Goal: Task Accomplishment & Management: Complete application form

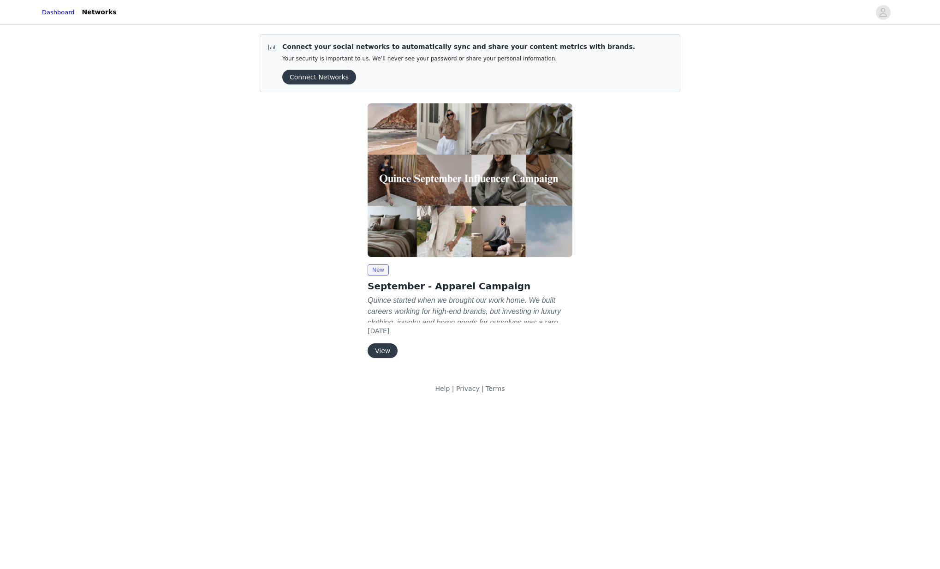
click at [388, 348] on button "View" at bounding box center [383, 350] width 30 height 15
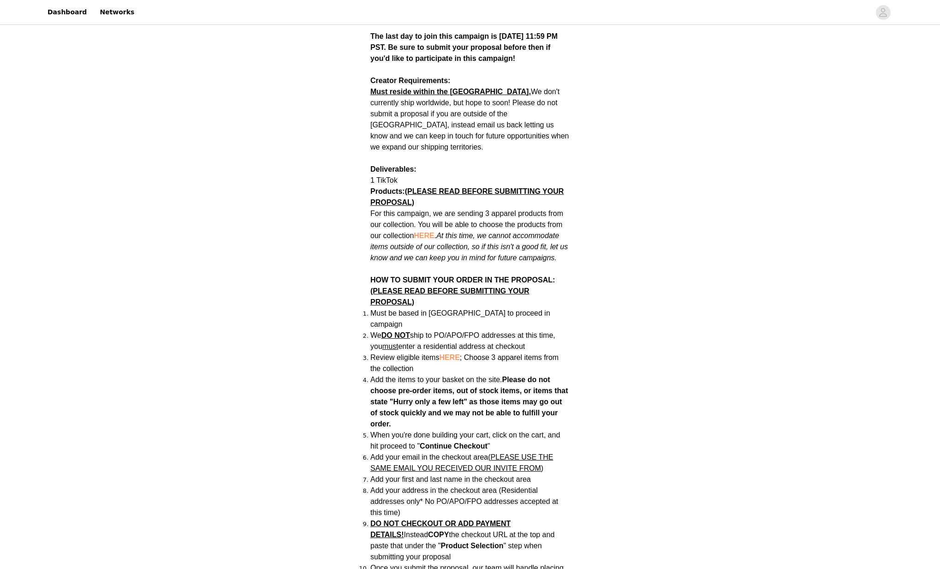
scroll to position [417, 0]
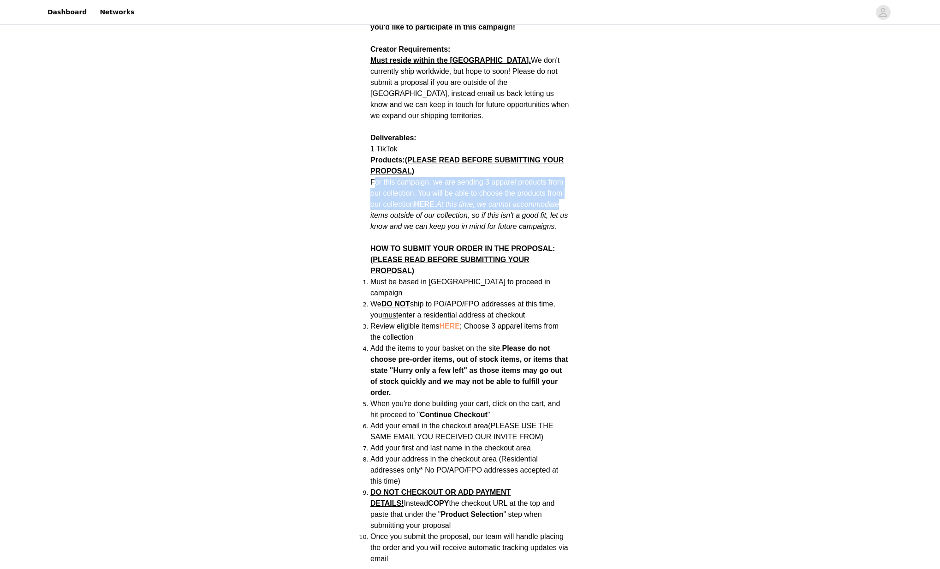
drag, startPoint x: 373, startPoint y: 169, endPoint x: 591, endPoint y: 192, distance: 218.9
click at [591, 192] on div "Back Quince September - Apparel Campaign Campaign Overview Quince started when …" at bounding box center [470, 353] width 940 height 1488
click at [429, 200] on span "HERE" at bounding box center [424, 204] width 20 height 8
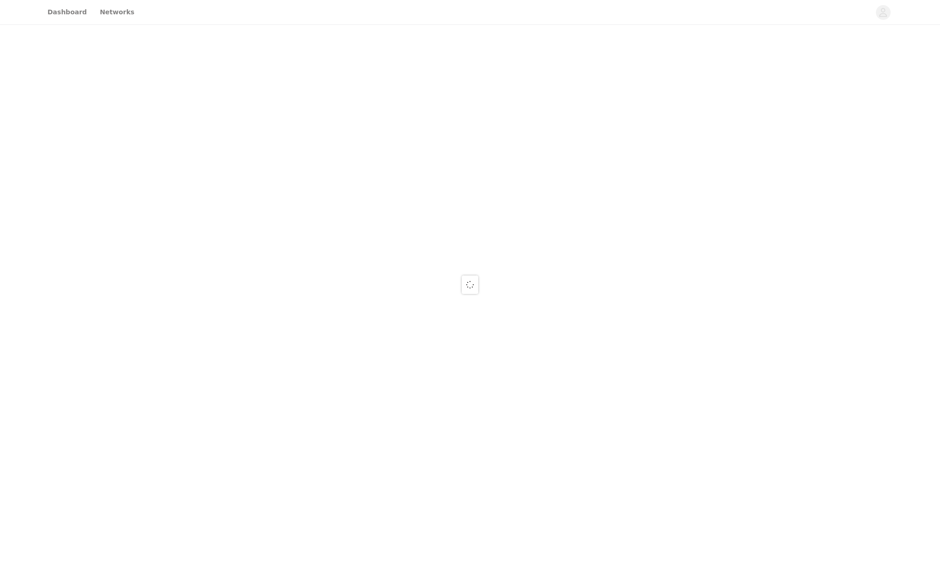
scroll to position [417, 0]
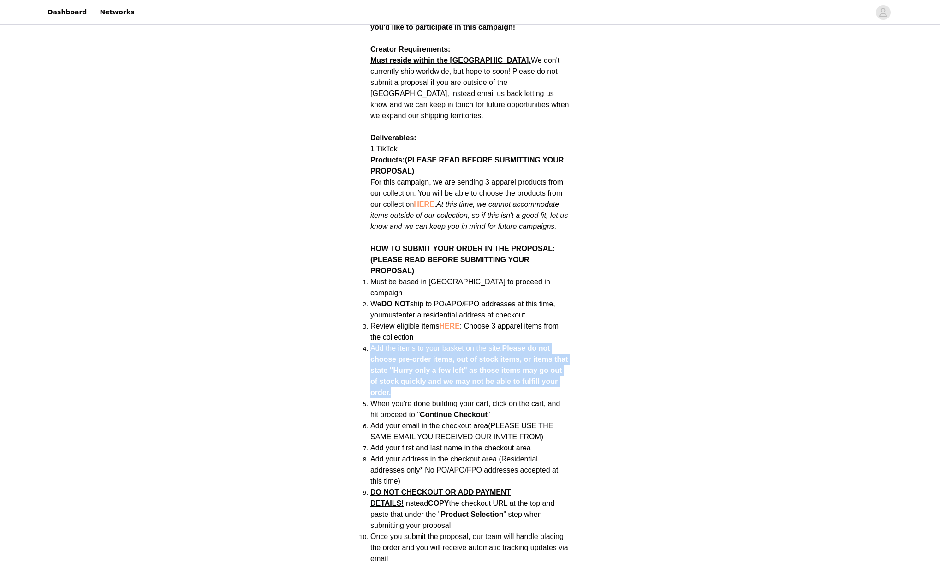
drag, startPoint x: 368, startPoint y: 329, endPoint x: 600, endPoint y: 369, distance: 236.3
click at [597, 369] on div "Back Quince September - Apparel Campaign Campaign Overview Quince started when …" at bounding box center [470, 353] width 940 height 1488
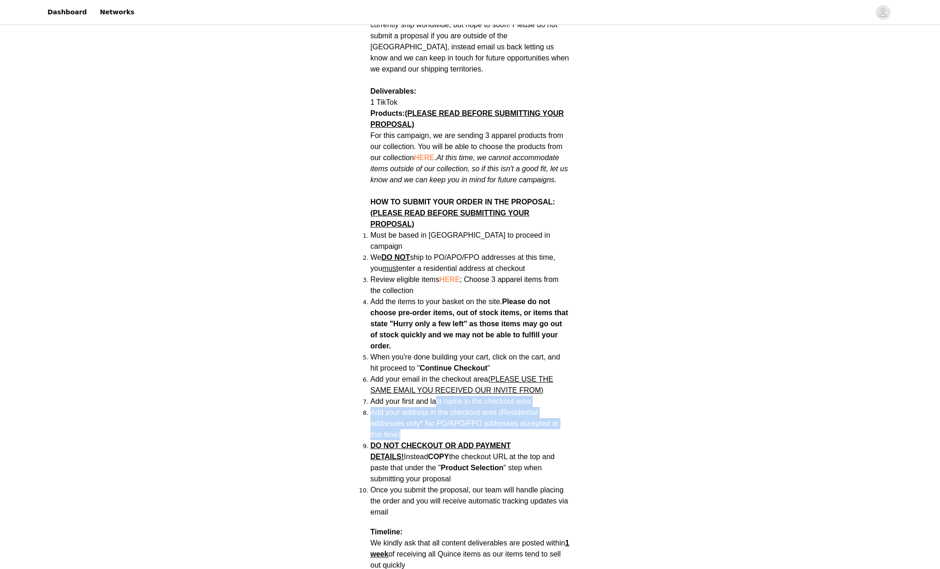
drag, startPoint x: 552, startPoint y: 412, endPoint x: 434, endPoint y: 382, distance: 121.5
click at [434, 382] on ol "Must be based in [GEOGRAPHIC_DATA] to proceed in campaign We DO NOT ship to PO/…" at bounding box center [469, 374] width 199 height 288
click at [434, 397] on span "Add your first and last name in the checkout area" at bounding box center [450, 401] width 160 height 8
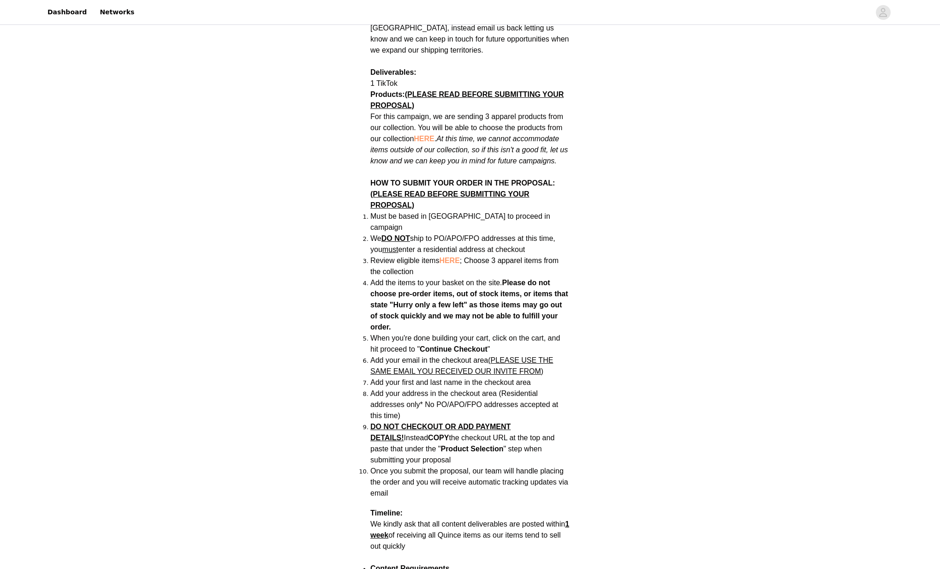
scroll to position [487, 0]
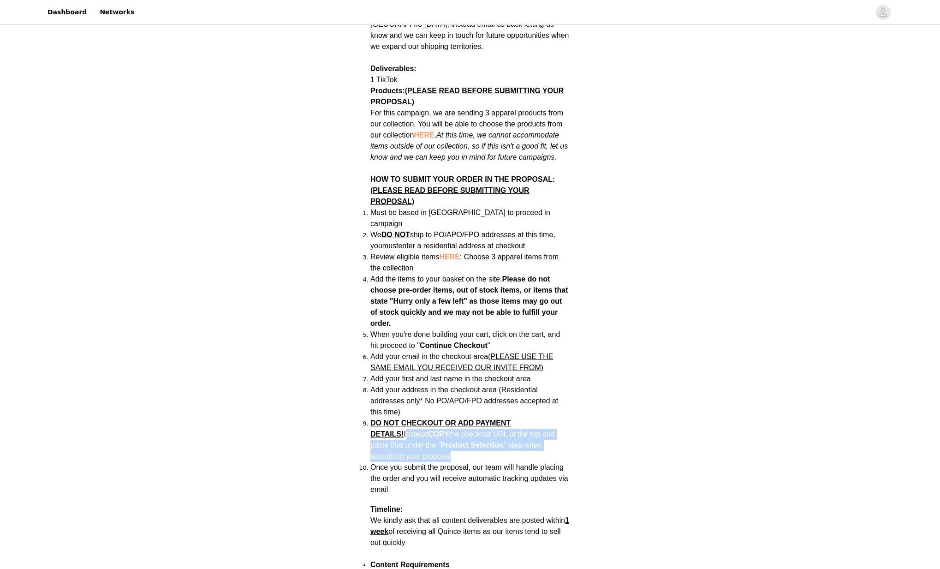
drag, startPoint x: 467, startPoint y: 434, endPoint x: 368, endPoint y: 415, distance: 101.0
click at [368, 415] on section "Back Quince September - Apparel Campaign Campaign Overview Quince started when …" at bounding box center [469, 371] width 221 height 1315
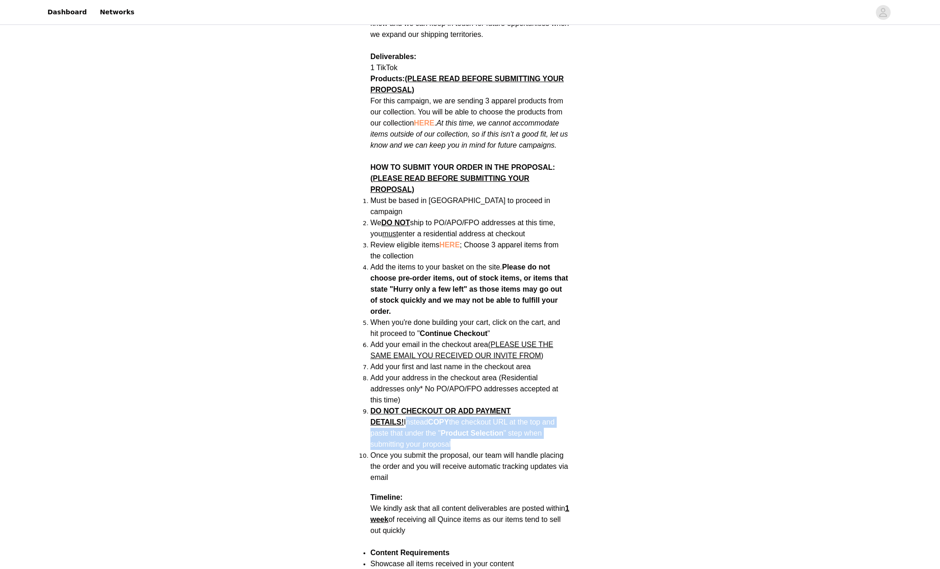
click at [444, 427] on li "DO NOT CHECKOUT OR ADD PAYMENT DETAILS! Instead COPY the checkout URL at the to…" at bounding box center [469, 427] width 199 height 44
drag, startPoint x: 433, startPoint y: 427, endPoint x: 372, endPoint y: 404, distance: 65.2
click at [372, 405] on li "DO NOT CHECKOUT OR ADD PAYMENT DETAILS! Instead COPY the checkout URL at the to…" at bounding box center [469, 427] width 199 height 44
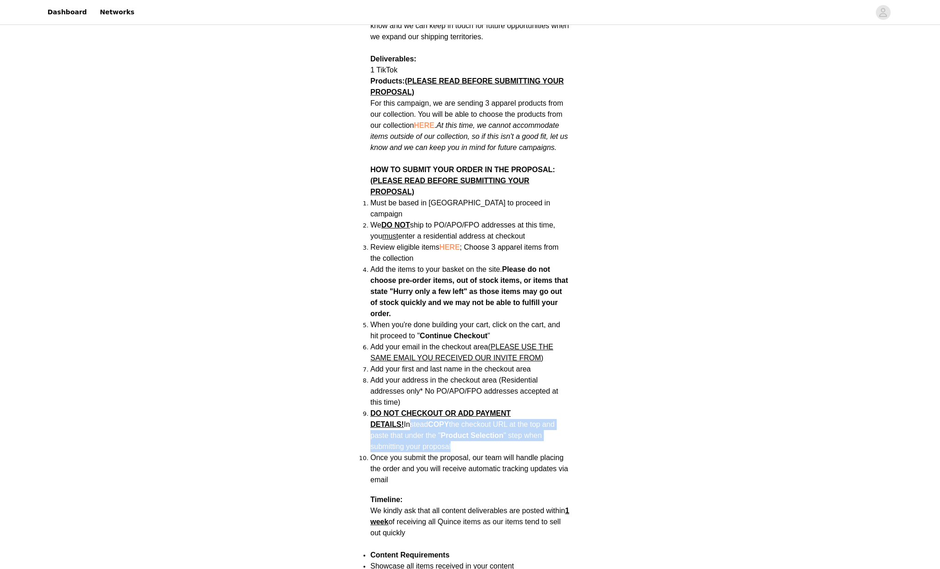
click at [428, 423] on li "DO NOT CHECKOUT OR ADD PAYMENT DETAILS! Instead COPY the checkout URL at the to…" at bounding box center [469, 430] width 199 height 44
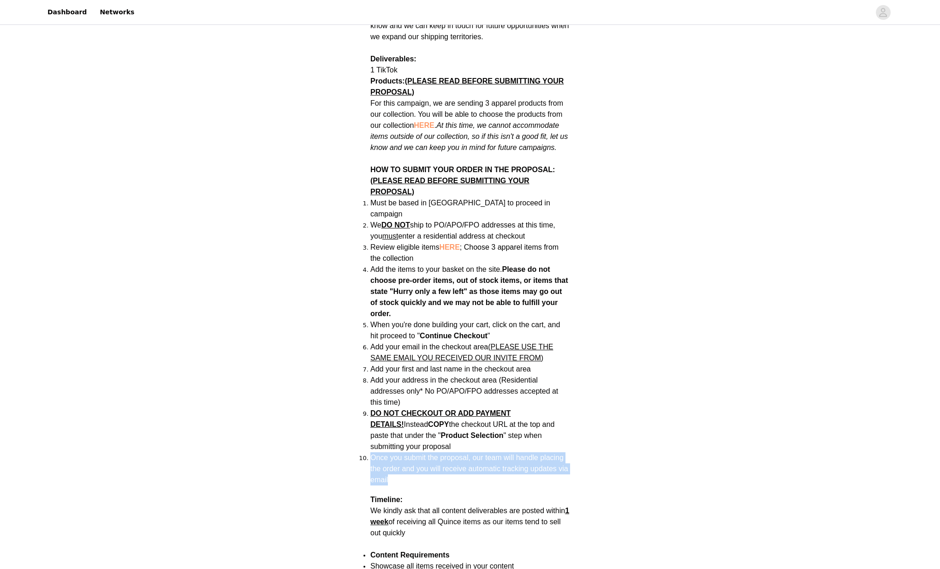
drag, startPoint x: 497, startPoint y: 455, endPoint x: 402, endPoint y: 431, distance: 98.5
click at [402, 431] on ol "Must be based in [GEOGRAPHIC_DATA] to proceed in campaign We DO NOT ship to PO/…" at bounding box center [469, 341] width 199 height 288
click at [400, 430] on li "DO NOT CHECKOUT OR ADD PAYMENT DETAILS! Instead COPY the checkout URL at the to…" at bounding box center [469, 430] width 199 height 44
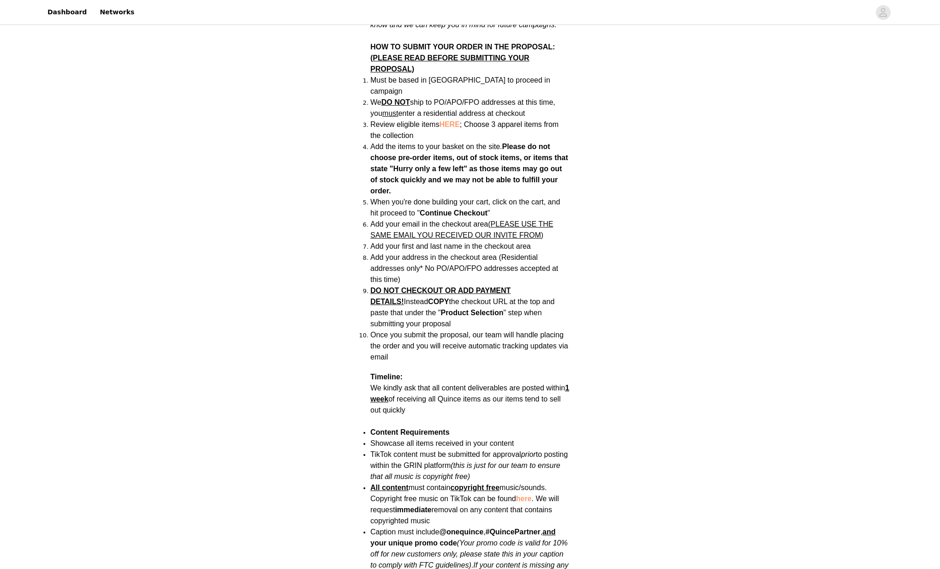
scroll to position [663, 0]
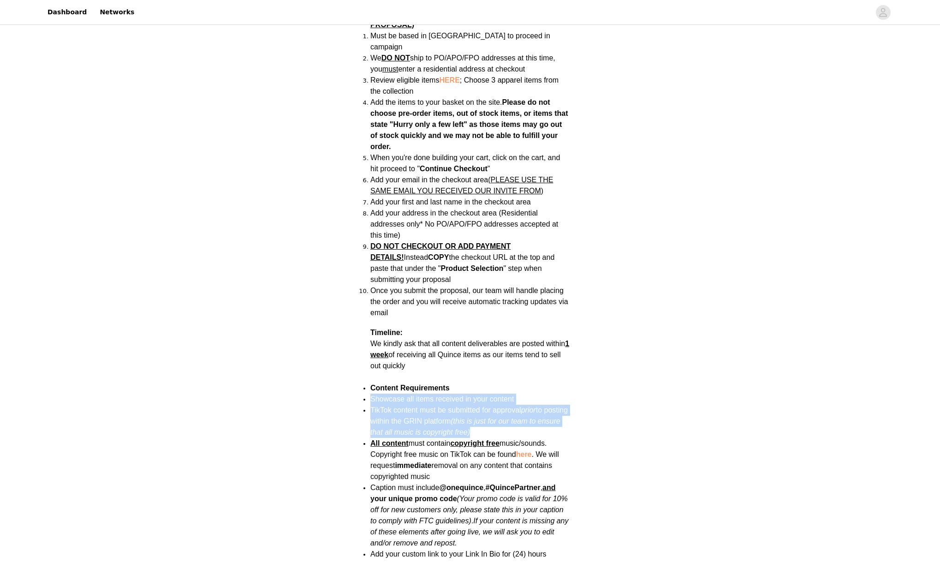
drag, startPoint x: 372, startPoint y: 379, endPoint x: 576, endPoint y: 412, distance: 206.5
click at [575, 410] on section "Back Quince September - Apparel Campaign Campaign Overview Quince started when …" at bounding box center [469, 194] width 221 height 1315
drag, startPoint x: 576, startPoint y: 412, endPoint x: 394, endPoint y: 195, distance: 283.6
click at [576, 412] on section "Back Quince September - Apparel Campaign Campaign Overview Quince started when …" at bounding box center [469, 194] width 221 height 1315
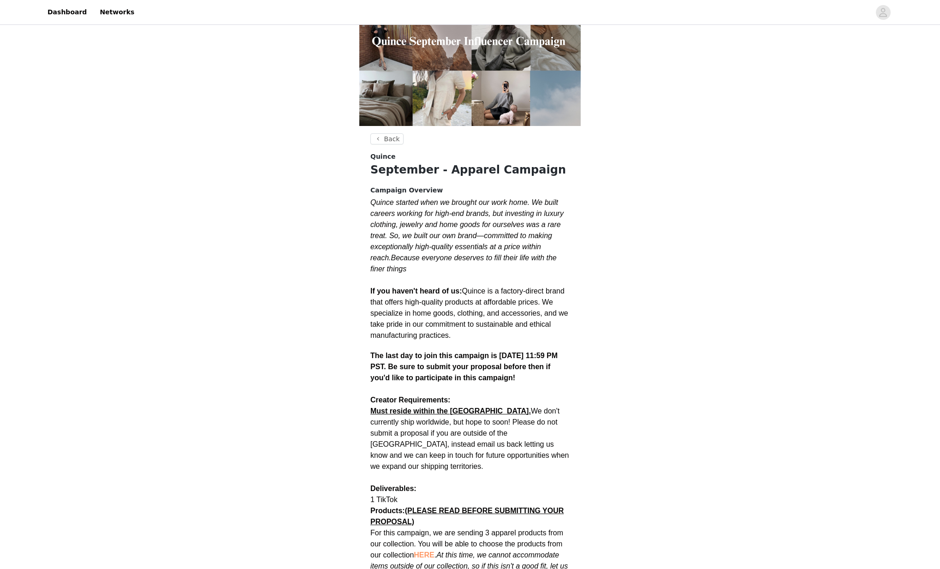
scroll to position [33, 0]
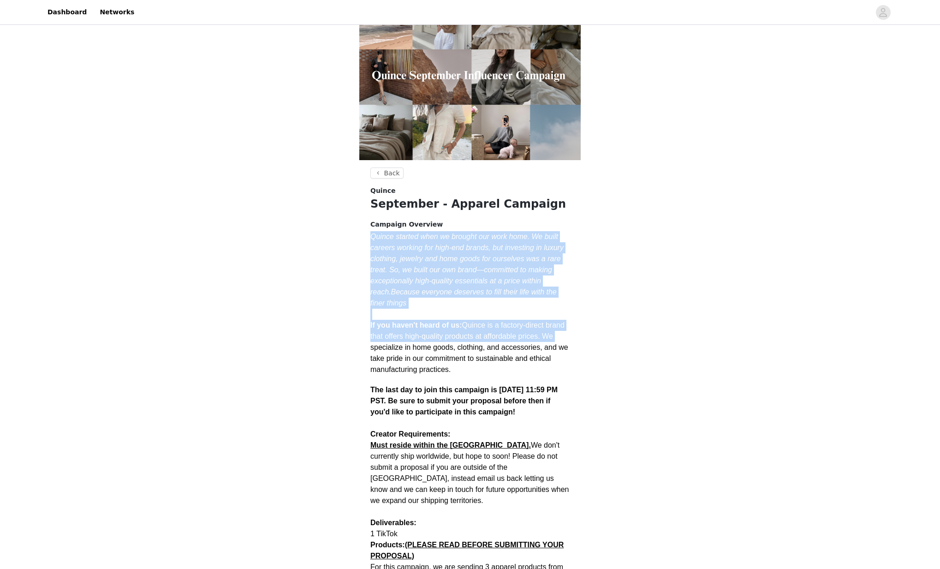
drag, startPoint x: 371, startPoint y: 238, endPoint x: 584, endPoint y: 339, distance: 235.6
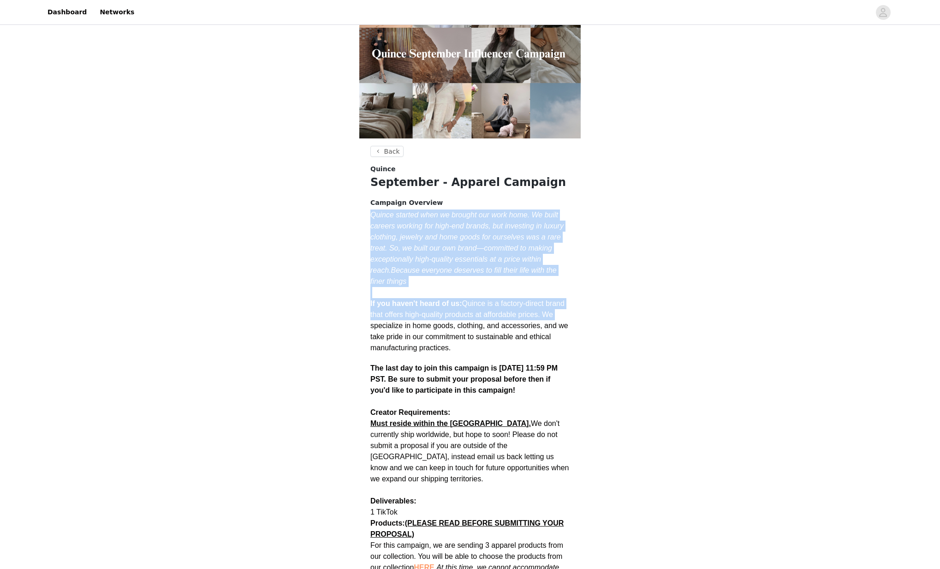
scroll to position [57, 0]
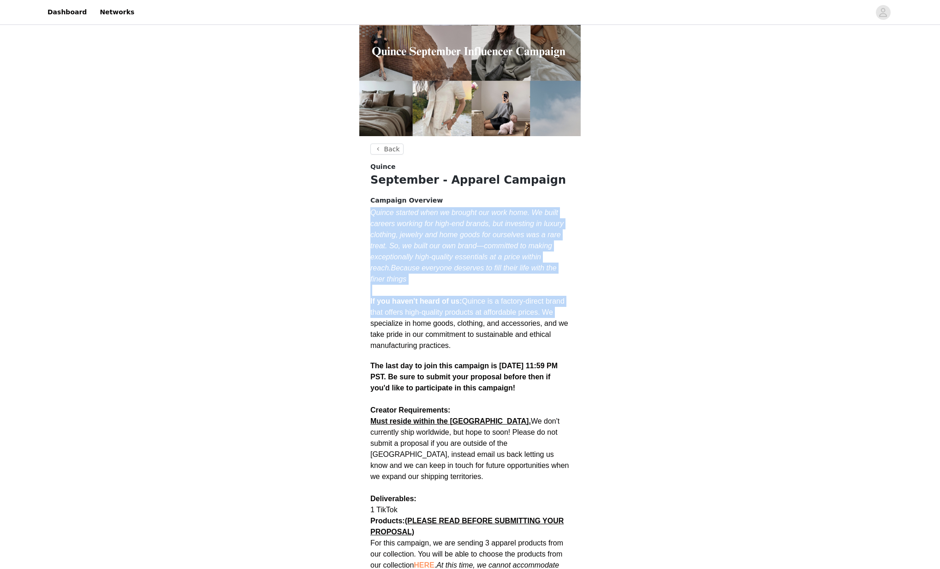
drag, startPoint x: 545, startPoint y: 350, endPoint x: 363, endPoint y: 303, distance: 187.6
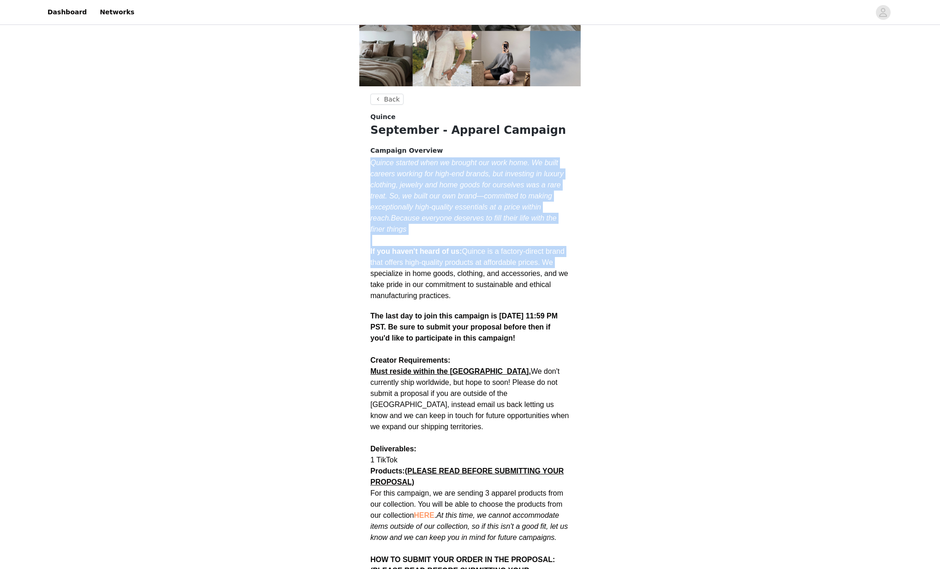
scroll to position [108, 0]
drag, startPoint x: 364, startPoint y: 311, endPoint x: 563, endPoint y: 332, distance: 199.4
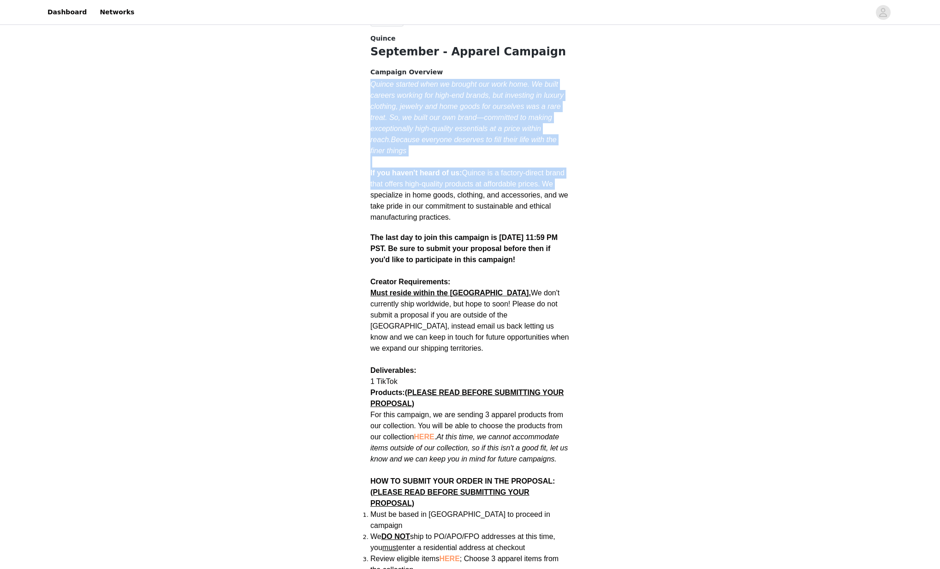
scroll to position [240, 0]
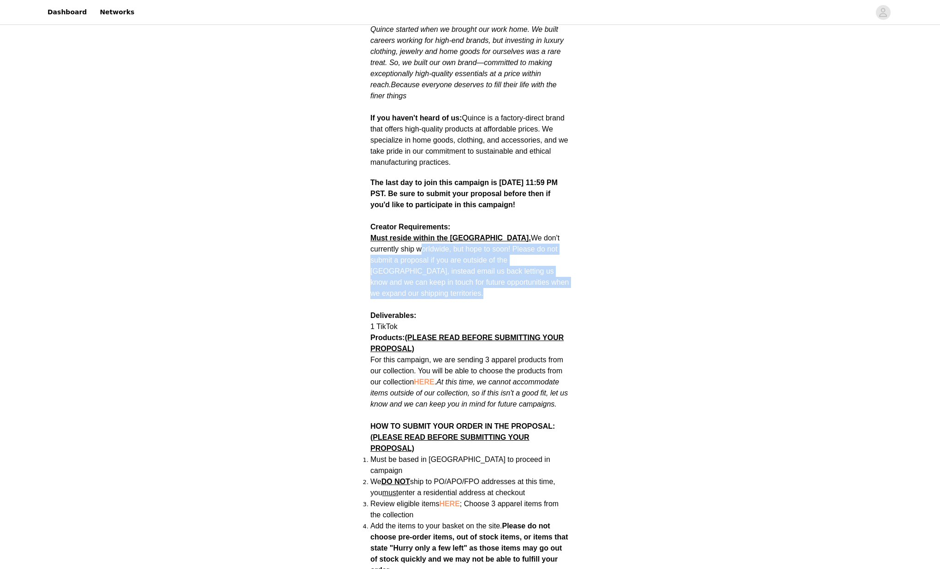
drag, startPoint x: 555, startPoint y: 291, endPoint x: 363, endPoint y: 250, distance: 196.7
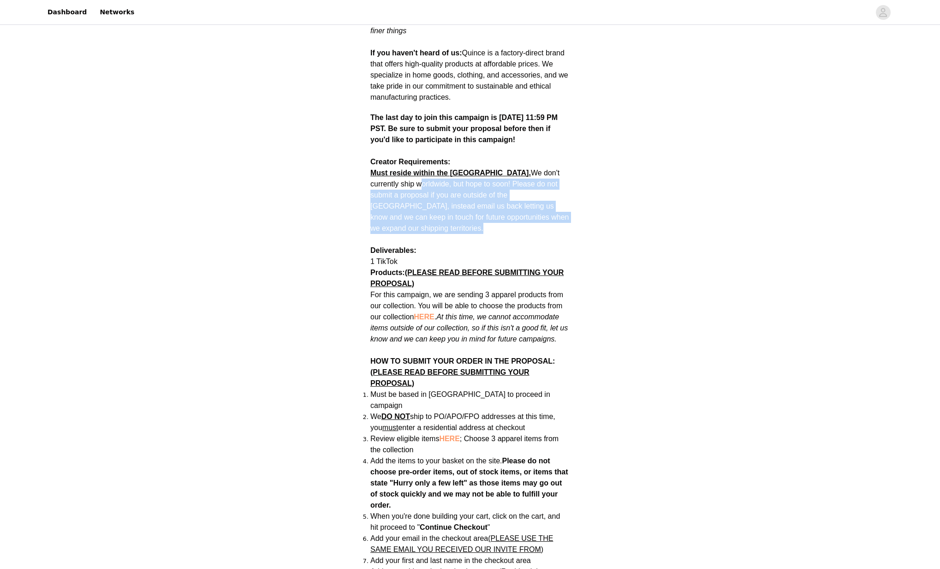
scroll to position [305, 0]
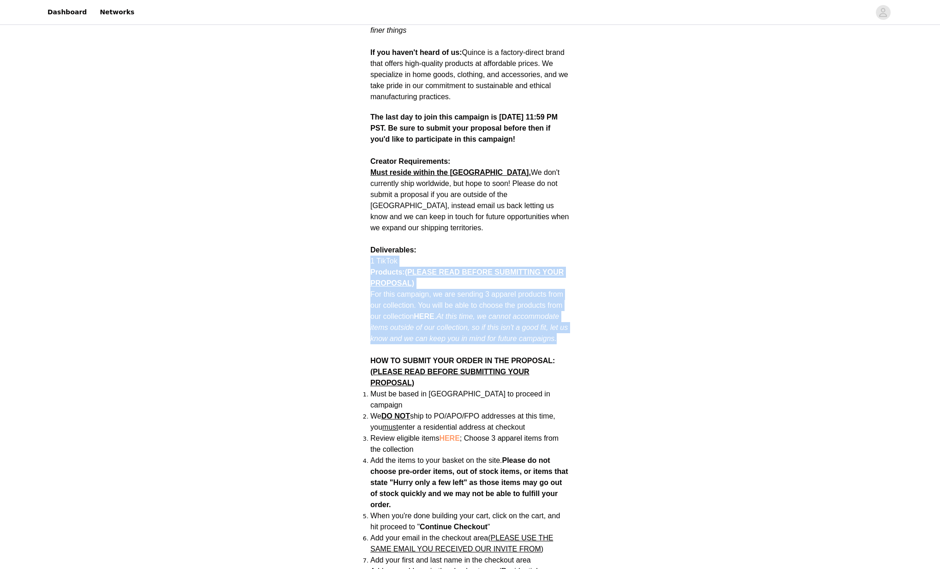
drag, startPoint x: 363, startPoint y: 249, endPoint x: 583, endPoint y: 329, distance: 233.6
click at [583, 328] on div "Back Quince September - Apparel Campaign Campaign Overview Quince started when …" at bounding box center [470, 465] width 940 height 1488
click at [583, 329] on div "Back Quince September - Apparel Campaign Campaign Overview Quince started when …" at bounding box center [470, 465] width 940 height 1488
drag, startPoint x: 583, startPoint y: 329, endPoint x: 375, endPoint y: 278, distance: 214.2
click at [375, 278] on div "Back Quince September - Apparel Campaign Campaign Overview Quince started when …" at bounding box center [470, 465] width 940 height 1488
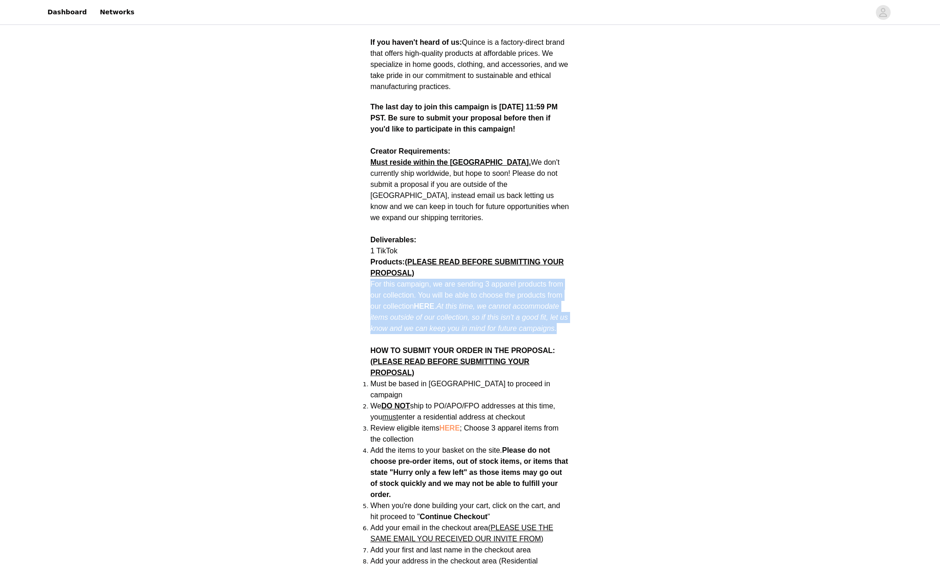
scroll to position [318, 0]
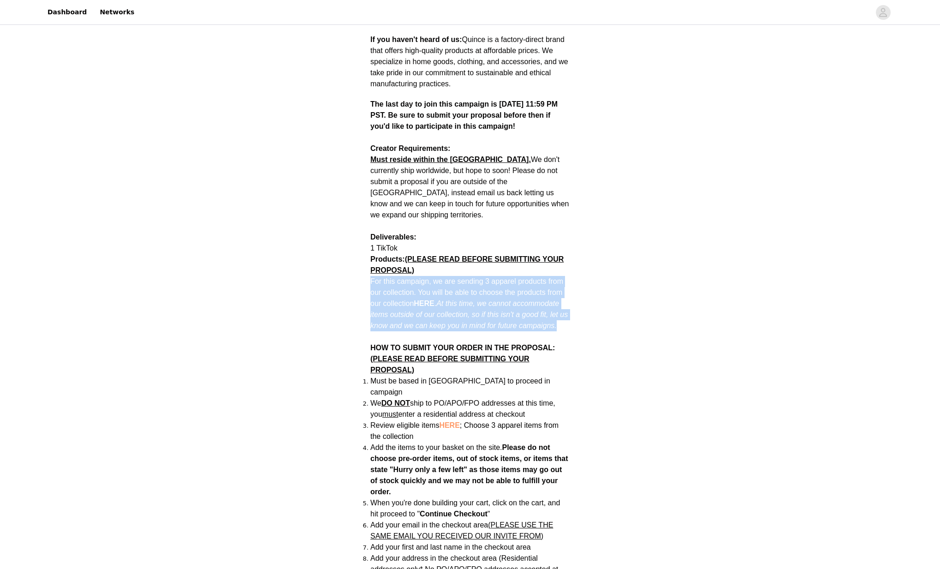
click at [507, 311] on em "At this time, we cannot accommodate items outside of our collection, so if this…" at bounding box center [468, 314] width 197 height 30
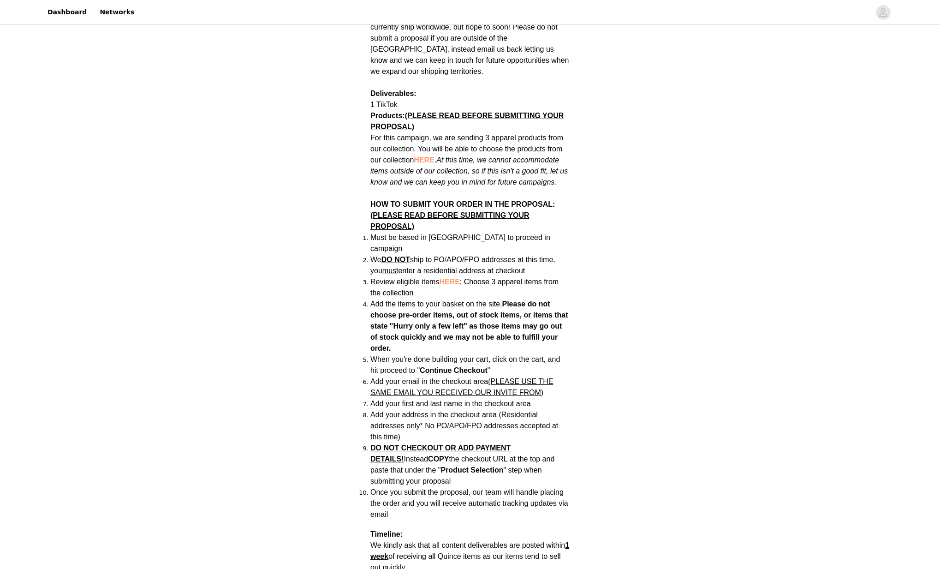
scroll to position [463, 0]
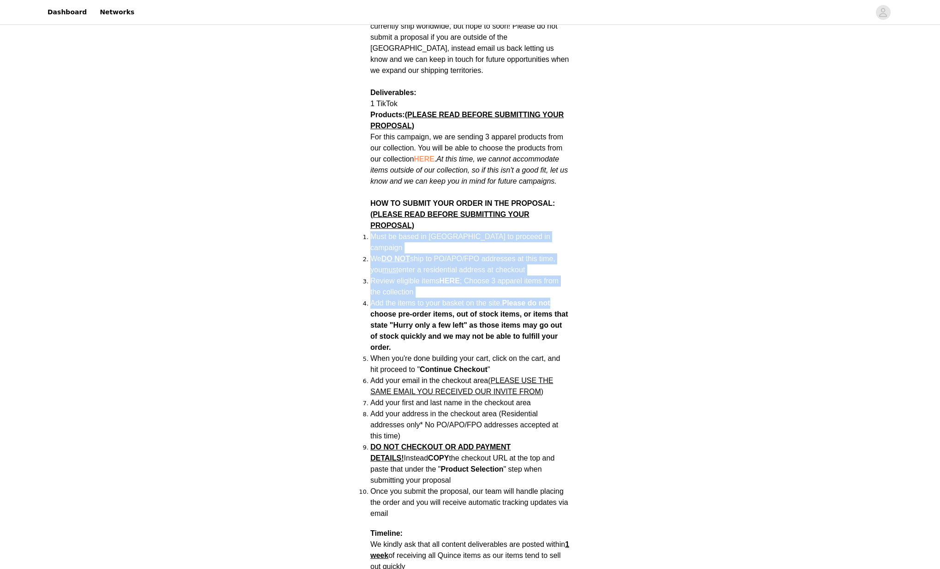
drag, startPoint x: 369, startPoint y: 230, endPoint x: 582, endPoint y: 282, distance: 218.8
click at [585, 284] on div "Back Quince September - Apparel Campaign Campaign Overview Quince started when …" at bounding box center [470, 308] width 940 height 1488
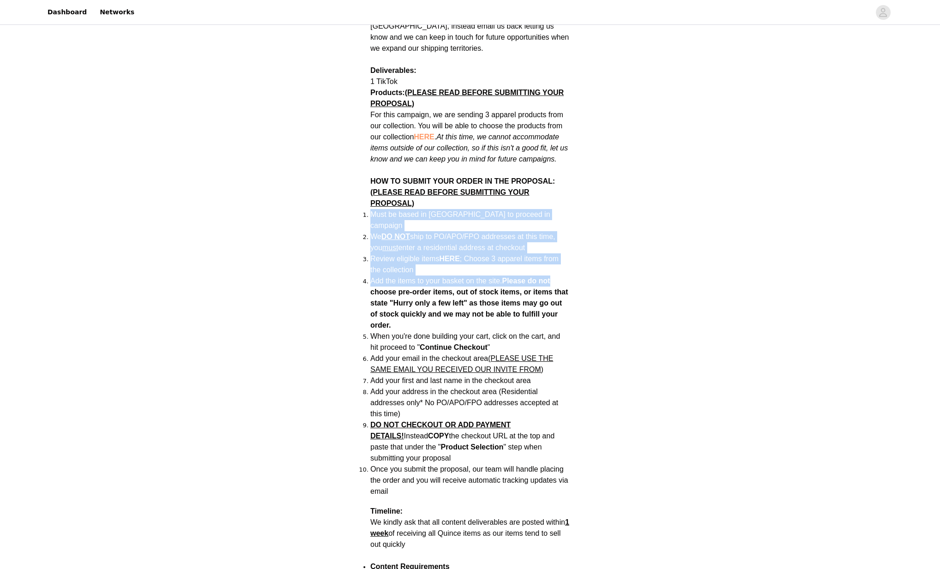
scroll to position [487, 0]
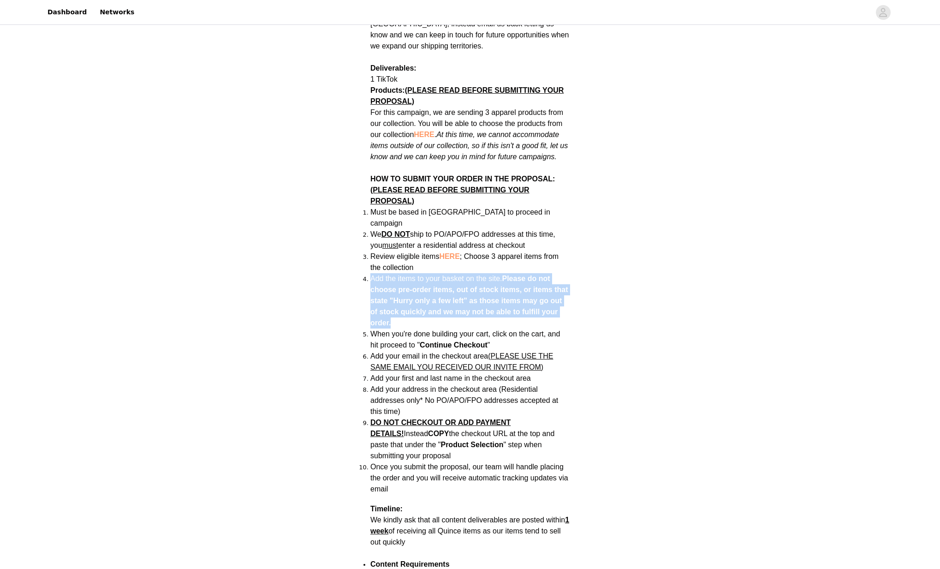
drag, startPoint x: 539, startPoint y: 303, endPoint x: 364, endPoint y: 260, distance: 180.0
click at [370, 273] on li "Add the items to your basket on the site. Please do not choose pre-order items,…" at bounding box center [469, 300] width 199 height 55
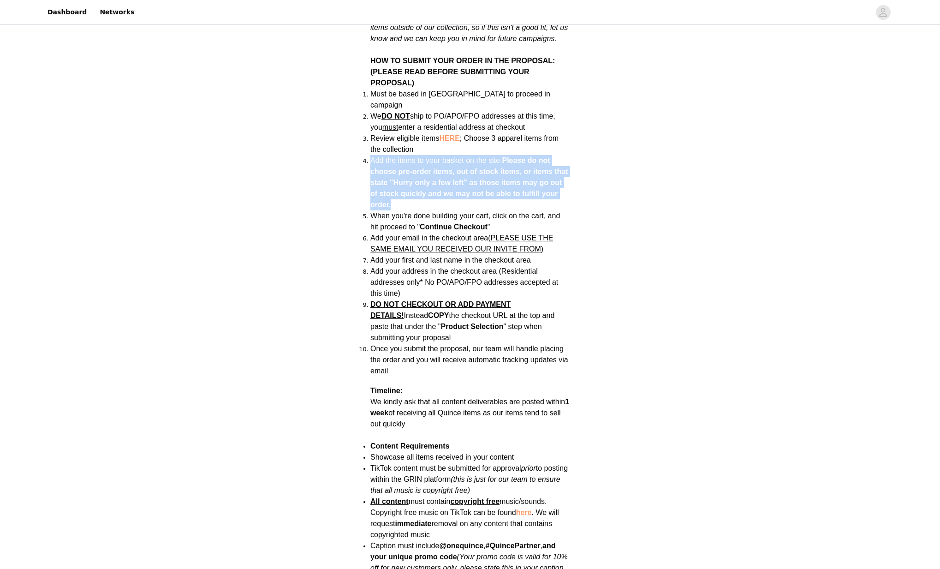
scroll to position [622, 0]
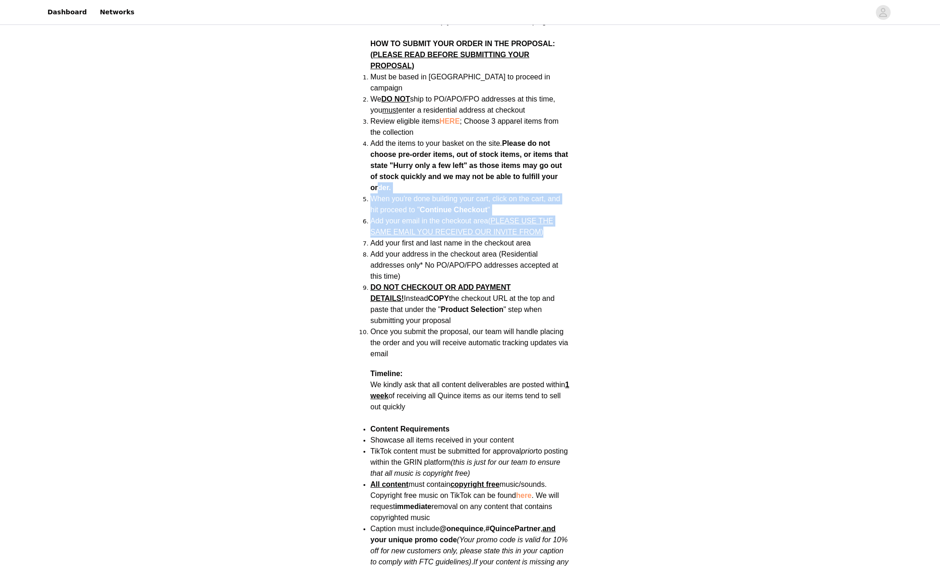
drag, startPoint x: 377, startPoint y: 172, endPoint x: 567, endPoint y: 209, distance: 193.3
click at [567, 209] on ol "Must be based in [GEOGRAPHIC_DATA] to proceed in campaign We DO NOT ship to PO/…" at bounding box center [469, 215] width 199 height 288
click at [567, 215] on li "Add your email in the checkout area (PLEASE USE THE SAME EMAIL YOU RECEIVED OUR…" at bounding box center [469, 226] width 199 height 22
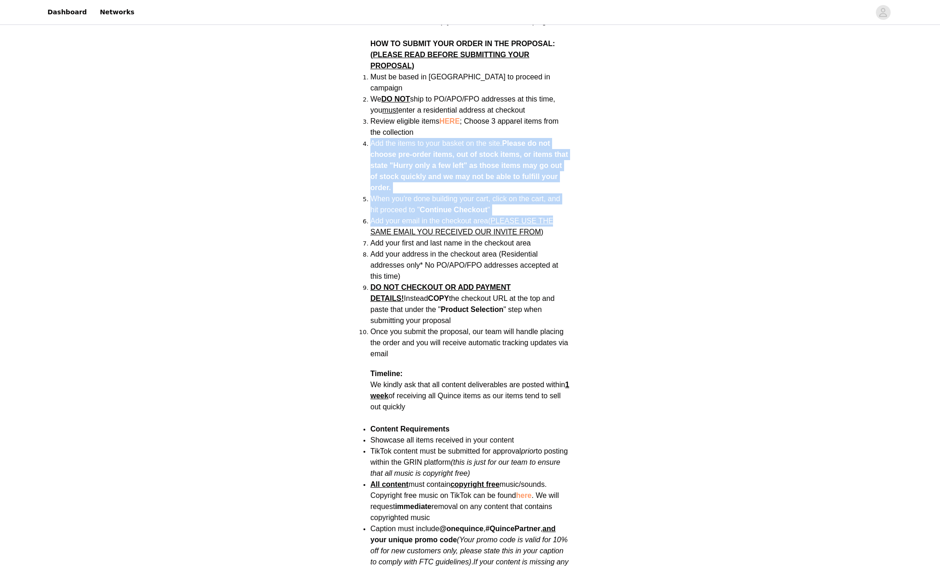
drag, startPoint x: 559, startPoint y: 203, endPoint x: 371, endPoint y: 123, distance: 204.7
click at [371, 123] on ol "Must be based in [GEOGRAPHIC_DATA] to proceed in campaign We DO NOT ship to PO/…" at bounding box center [469, 215] width 199 height 288
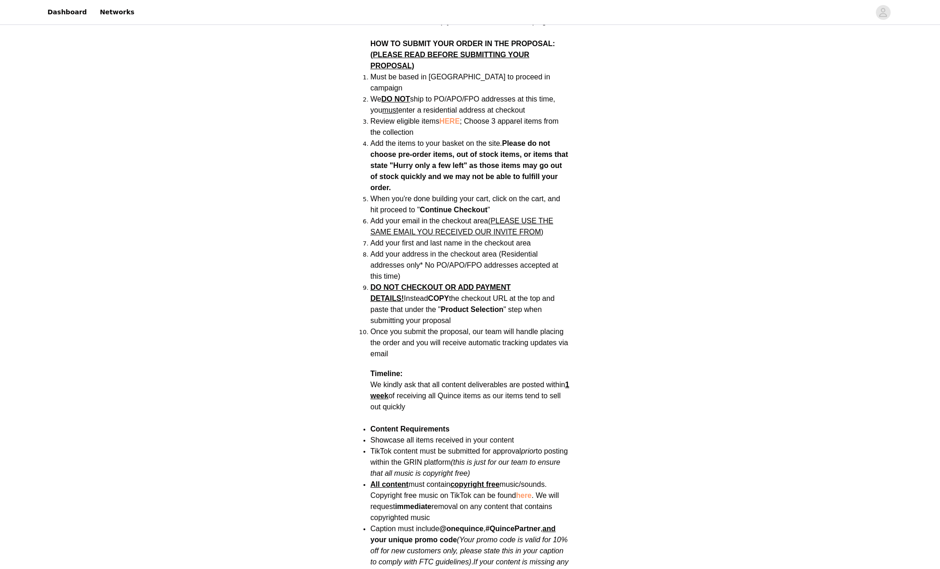
click at [370, 138] on li "Add the items to your basket on the site. Please do not choose pre-order items,…" at bounding box center [469, 165] width 199 height 55
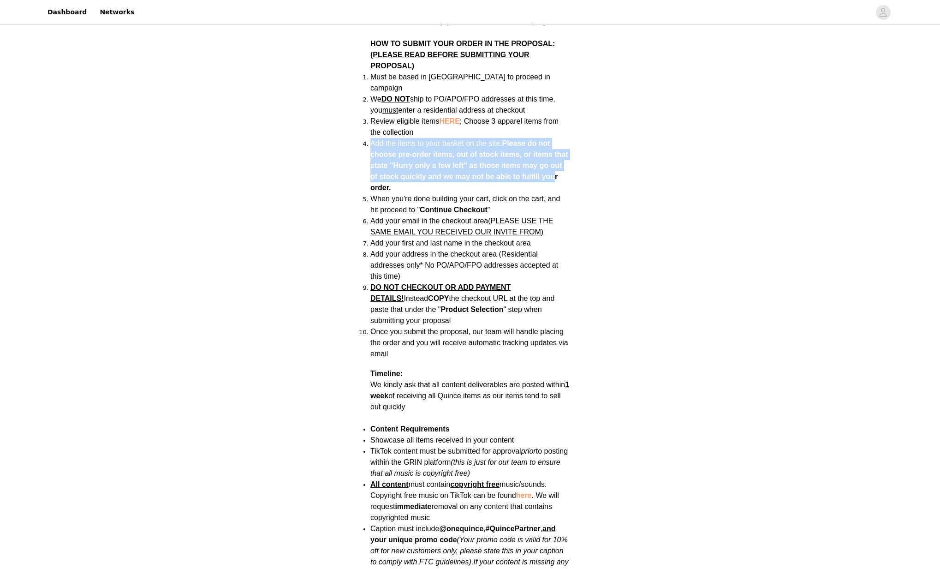
drag, startPoint x: 476, startPoint y: 136, endPoint x: 556, endPoint y: 158, distance: 82.4
click at [556, 158] on li "Add the items to your basket on the site. Please do not choose pre-order items,…" at bounding box center [469, 165] width 199 height 55
click at [556, 158] on strong "Please do not choose pre-order items, out of stock items, or items that state "…" at bounding box center [469, 165] width 198 height 52
drag, startPoint x: 541, startPoint y: 164, endPoint x: 393, endPoint y: 114, distance: 155.6
click at [394, 138] on li "Add the items to your basket on the site. Please do not choose pre-order items,…" at bounding box center [469, 165] width 199 height 55
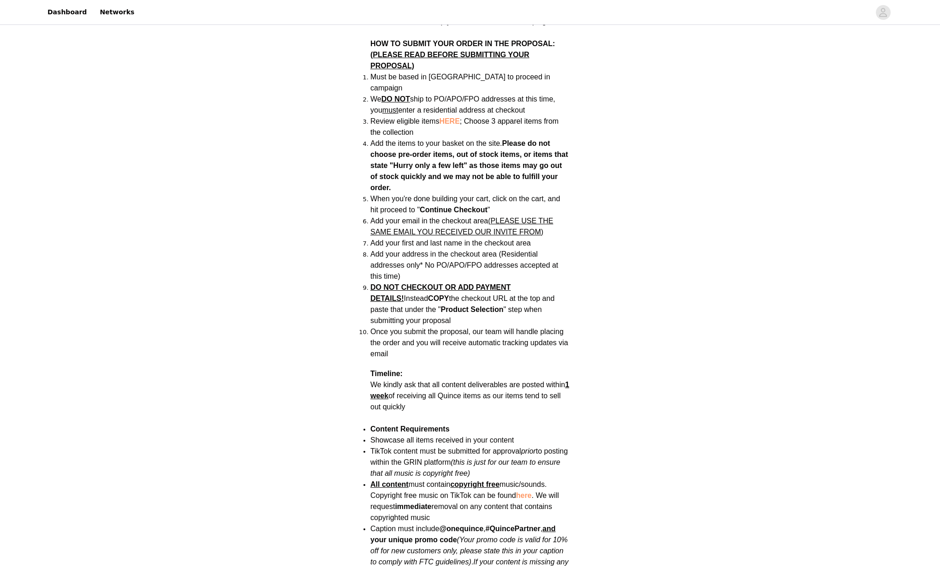
click at [392, 195] on span "When you're done building your cart, click on the cart, and hit proceed to " Co…" at bounding box center [465, 204] width 190 height 19
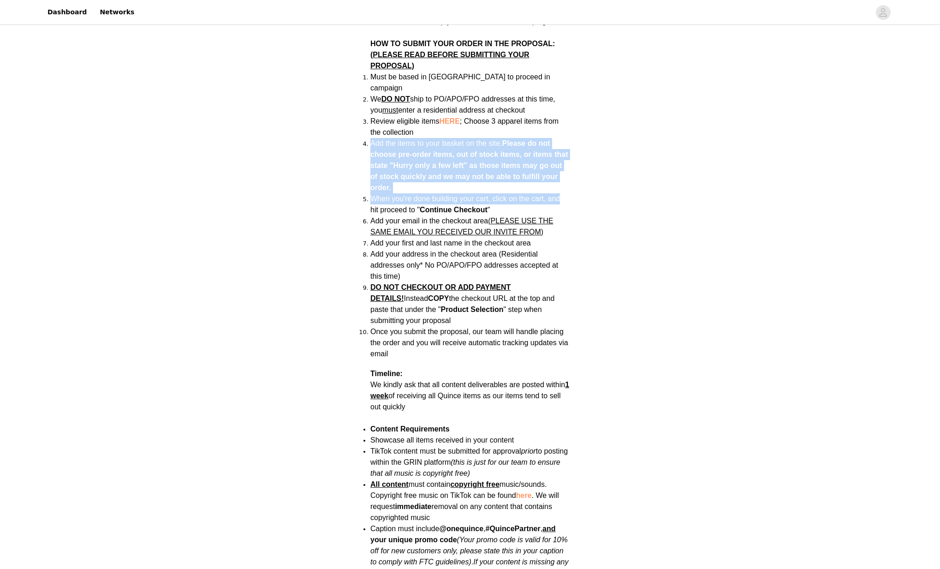
drag, startPoint x: 372, startPoint y: 126, endPoint x: 589, endPoint y: 180, distance: 223.8
click at [589, 180] on div "Back Quince September - Apparel Campaign Campaign Overview Quince started when …" at bounding box center [470, 149] width 940 height 1488
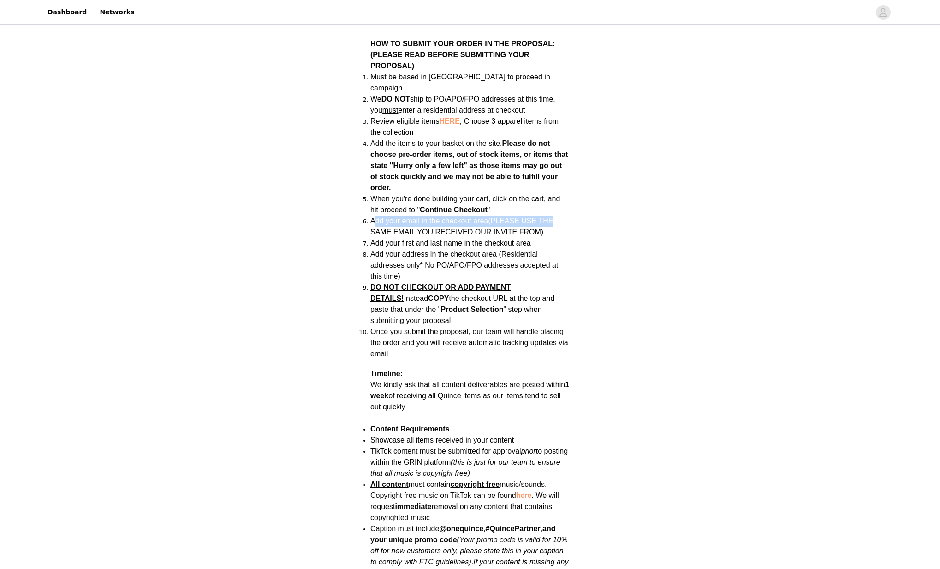
drag, startPoint x: 376, startPoint y: 200, endPoint x: 605, endPoint y: 206, distance: 229.3
click at [605, 206] on div "Back Quince September - Apparel Campaign Campaign Overview Quince started when …" at bounding box center [470, 149] width 940 height 1488
click at [457, 238] on li "Add your first and last name in the checkout area" at bounding box center [469, 243] width 199 height 11
click at [394, 238] on li "Add your first and last name in the checkout area" at bounding box center [469, 243] width 199 height 11
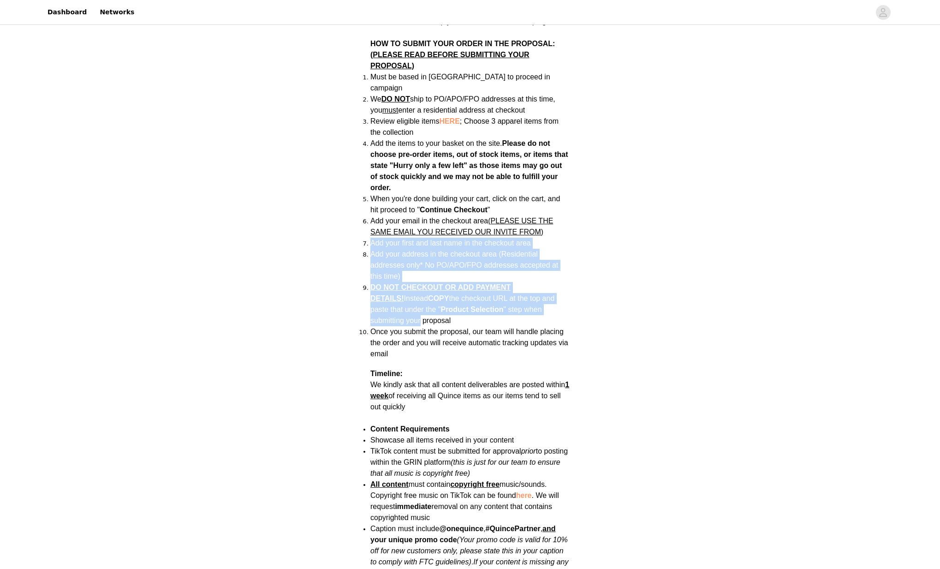
drag, startPoint x: 359, startPoint y: 222, endPoint x: 584, endPoint y: 295, distance: 237.0
click at [585, 293] on div "Back Quince September - Apparel Campaign Campaign Overview Quince started when …" at bounding box center [470, 149] width 940 height 1488
click at [584, 295] on div "Back Quince September - Apparel Campaign Campaign Overview Quince started when …" at bounding box center [470, 149] width 940 height 1488
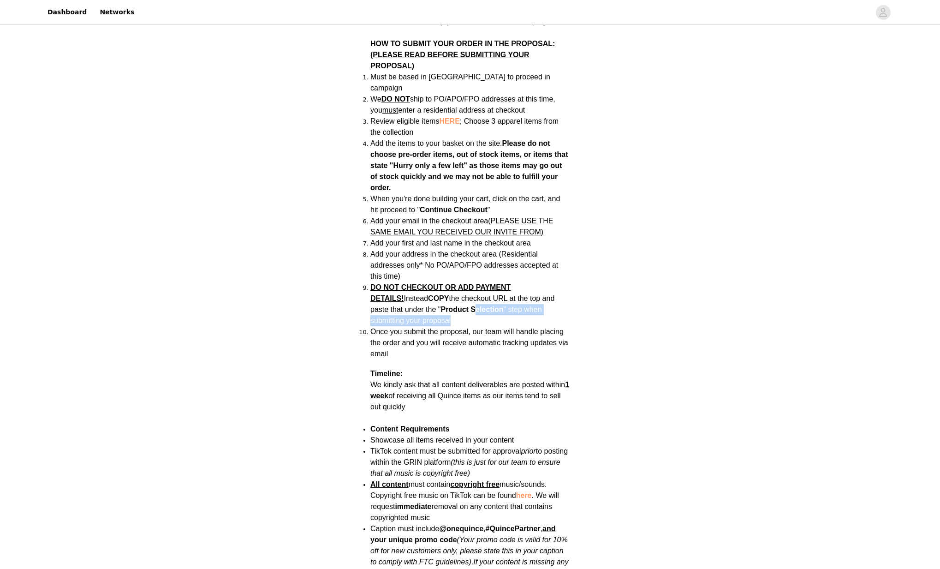
drag, startPoint x: 550, startPoint y: 297, endPoint x: 441, endPoint y: 288, distance: 109.2
click at [441, 288] on li "DO NOT CHECKOUT OR ADD PAYMENT DETAILS! Instead COPY the checkout URL at the to…" at bounding box center [469, 304] width 199 height 44
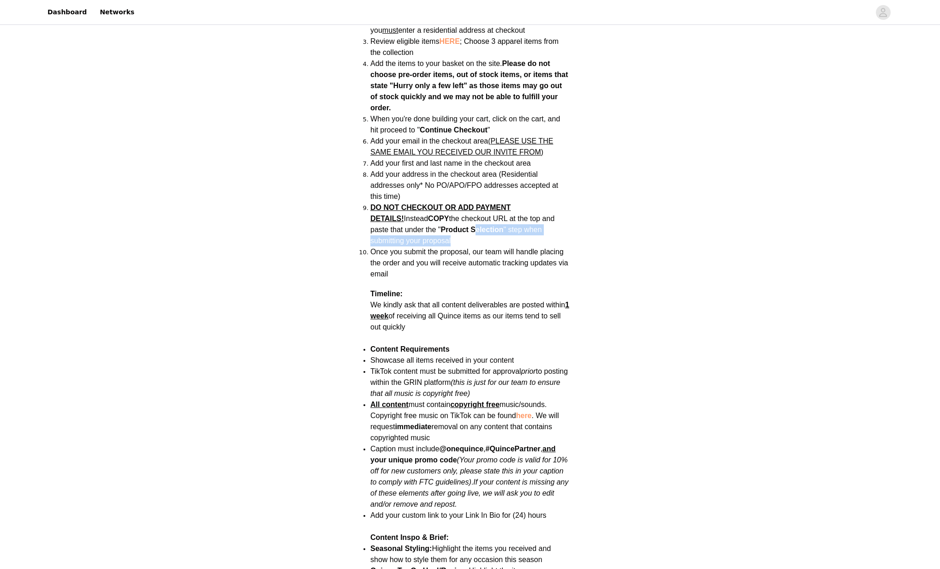
scroll to position [971, 0]
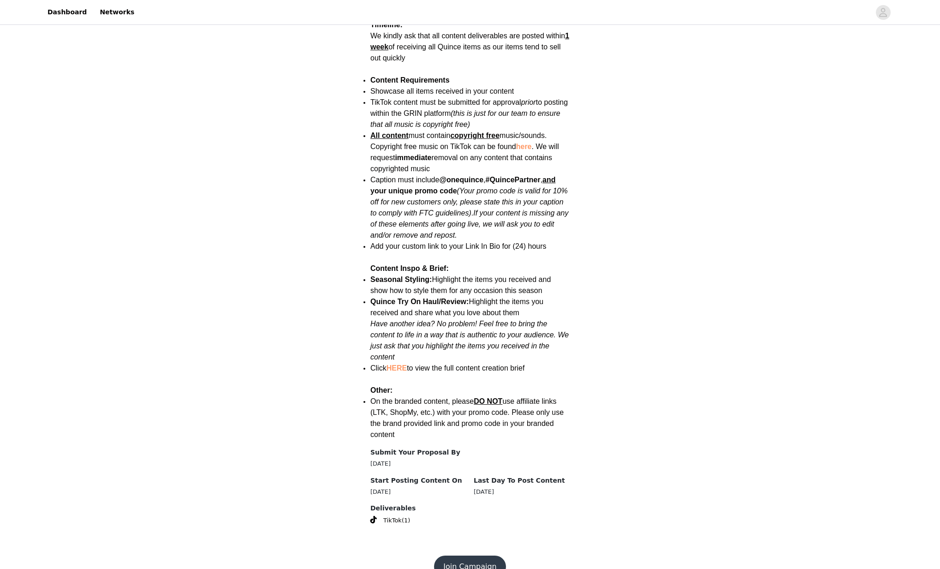
click at [478, 555] on button "Join Campaign" at bounding box center [469, 566] width 71 height 22
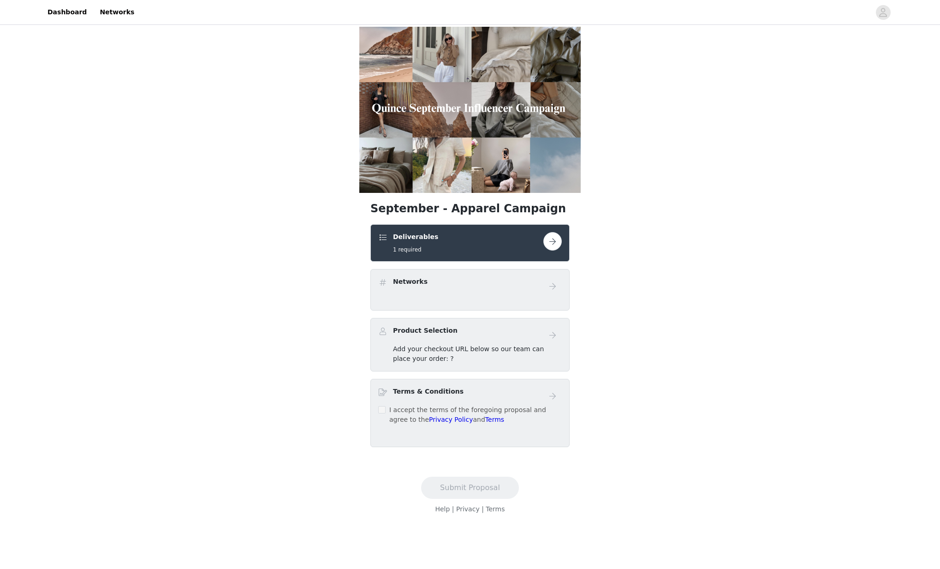
click at [557, 243] on button "button" at bounding box center [552, 241] width 18 height 18
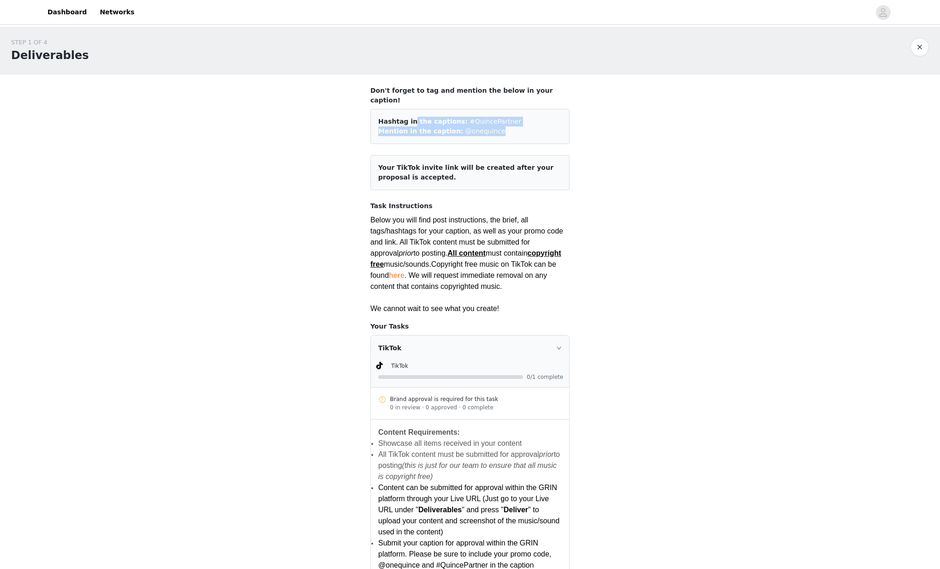
drag, startPoint x: 408, startPoint y: 109, endPoint x: 530, endPoint y: 134, distance: 124.6
click at [529, 132] on div "Hashtag in the captions: #QuincePartner Mention in the caption: @onequince" at bounding box center [469, 126] width 199 height 35
click at [530, 134] on div "Hashtag in the captions: #QuincePartner Mention in the caption: @onequince" at bounding box center [469, 126] width 199 height 35
drag, startPoint x: 448, startPoint y: 163, endPoint x: 399, endPoint y: 153, distance: 49.9
click at [399, 155] on article "Your TikTok invite link will be created after your proposal is accepted." at bounding box center [469, 172] width 199 height 35
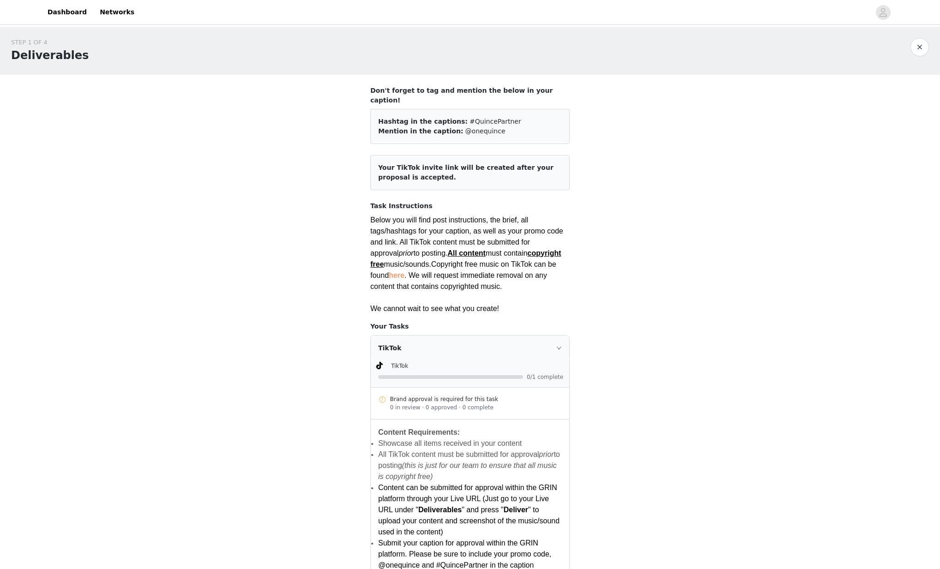
click at [398, 155] on article "Your TikTok invite link will be created after your proposal is accepted." at bounding box center [469, 172] width 199 height 35
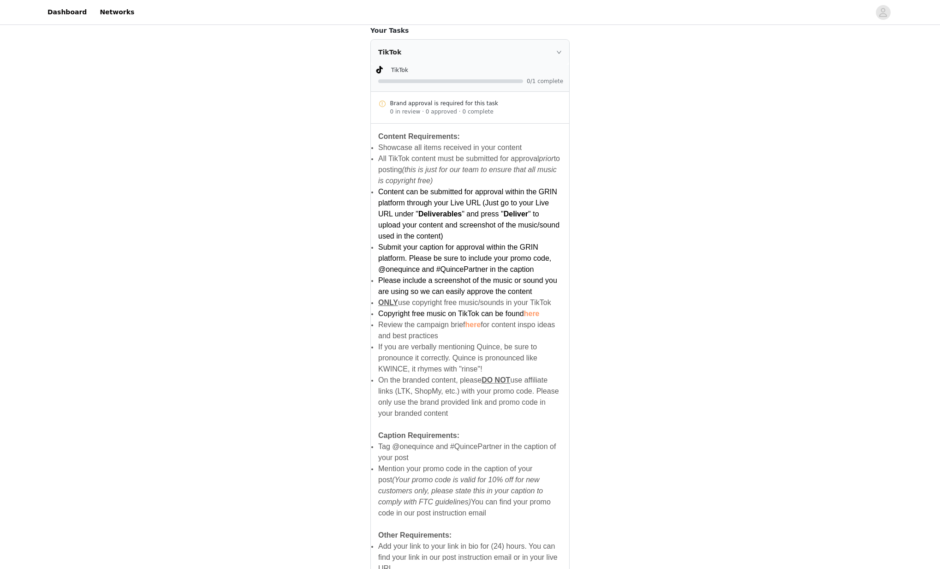
scroll to position [423, 0]
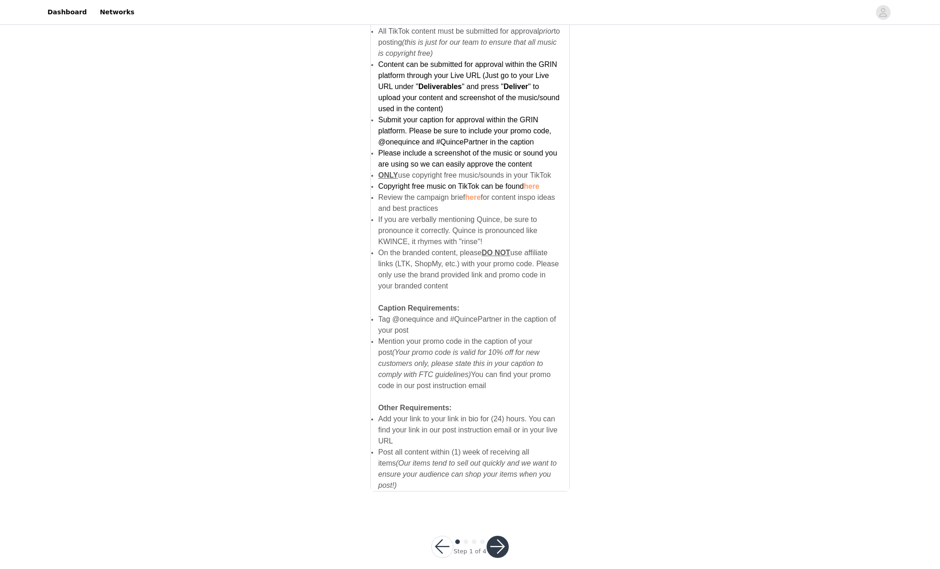
click at [496, 535] on button "button" at bounding box center [498, 546] width 22 height 22
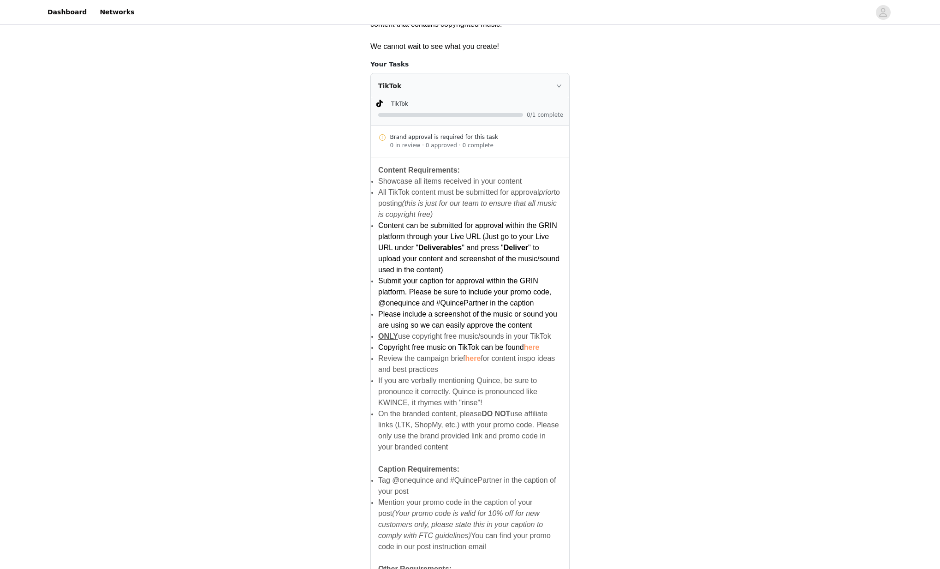
scroll to position [5, 0]
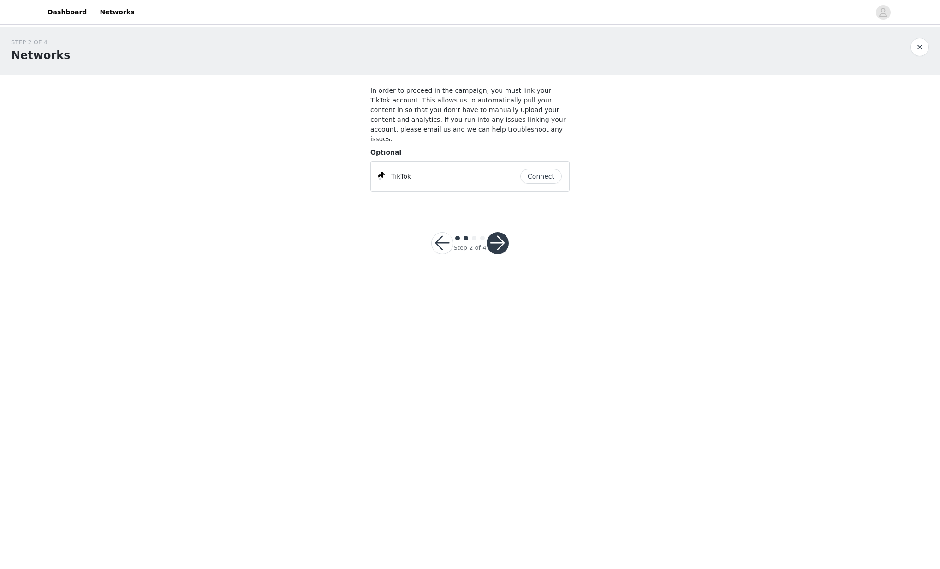
click at [533, 169] on button "Connect" at bounding box center [541, 176] width 42 height 15
click at [497, 234] on button "button" at bounding box center [498, 243] width 22 height 22
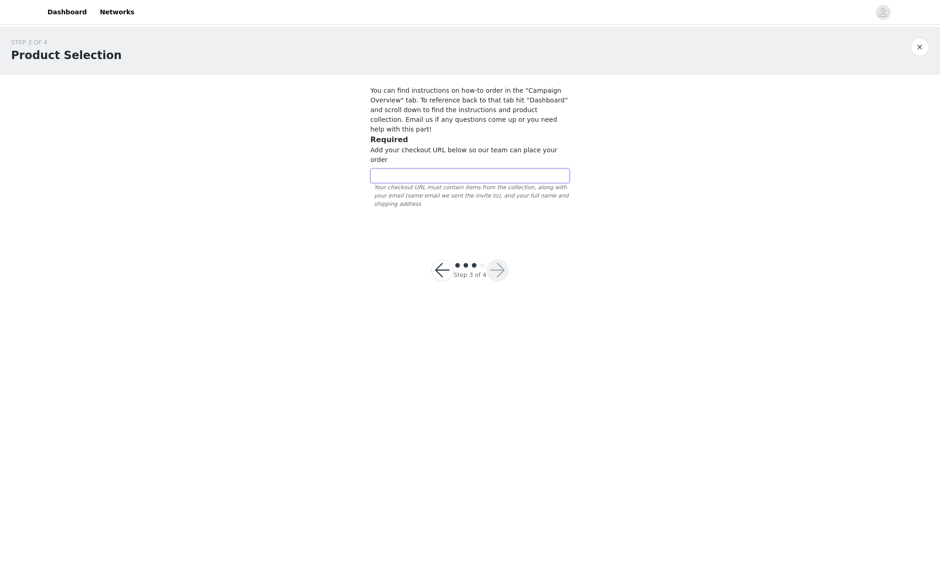
click at [458, 168] on input "text" at bounding box center [469, 175] width 199 height 15
paste input "[URL][DOMAIN_NAME]"
type input "[URL][DOMAIN_NAME]"
click at [505, 259] on button "button" at bounding box center [498, 270] width 22 height 22
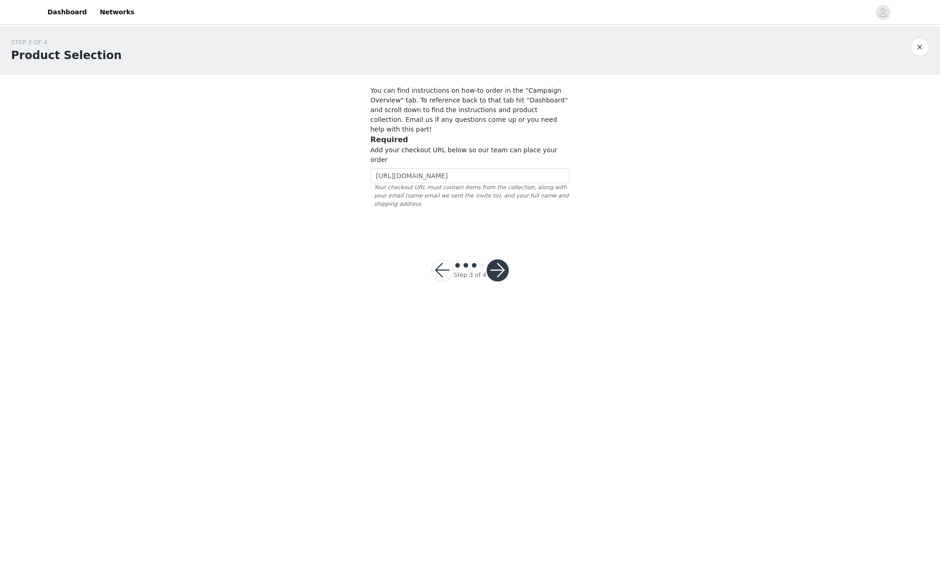
scroll to position [0, 0]
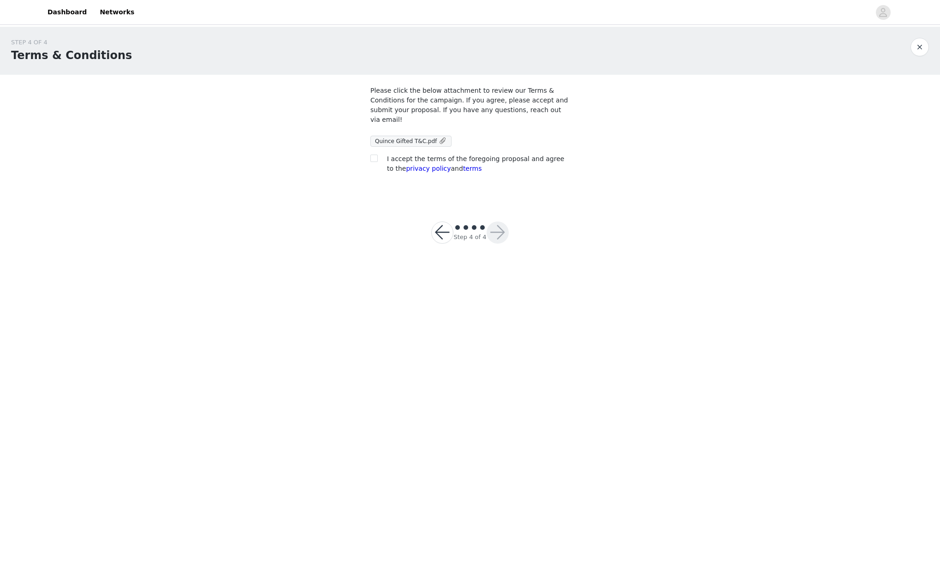
click at [379, 158] on div at bounding box center [376, 159] width 13 height 10
click at [376, 160] on input "checkbox" at bounding box center [373, 158] width 6 height 6
checkbox input "true"
click at [496, 235] on button "button" at bounding box center [498, 232] width 22 height 22
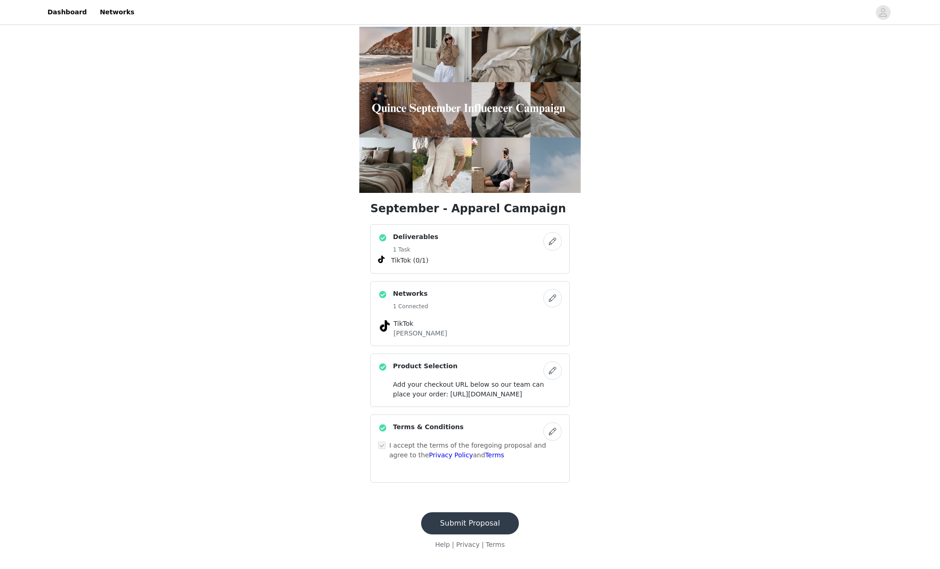
click at [479, 534] on button "Submit Proposal" at bounding box center [470, 523] width 98 height 22
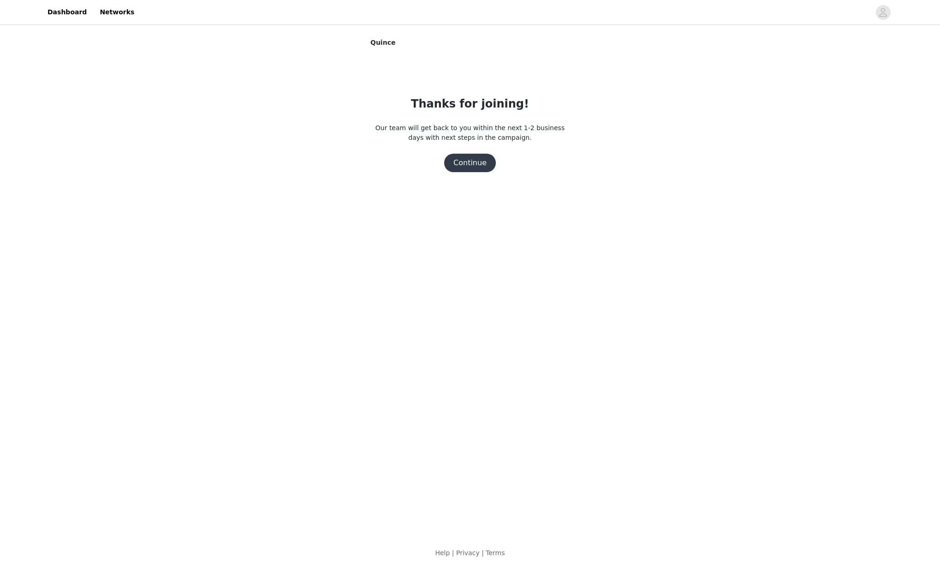
click at [467, 156] on button "Continue" at bounding box center [470, 163] width 52 height 18
